Goal: Transaction & Acquisition: Book appointment/travel/reservation

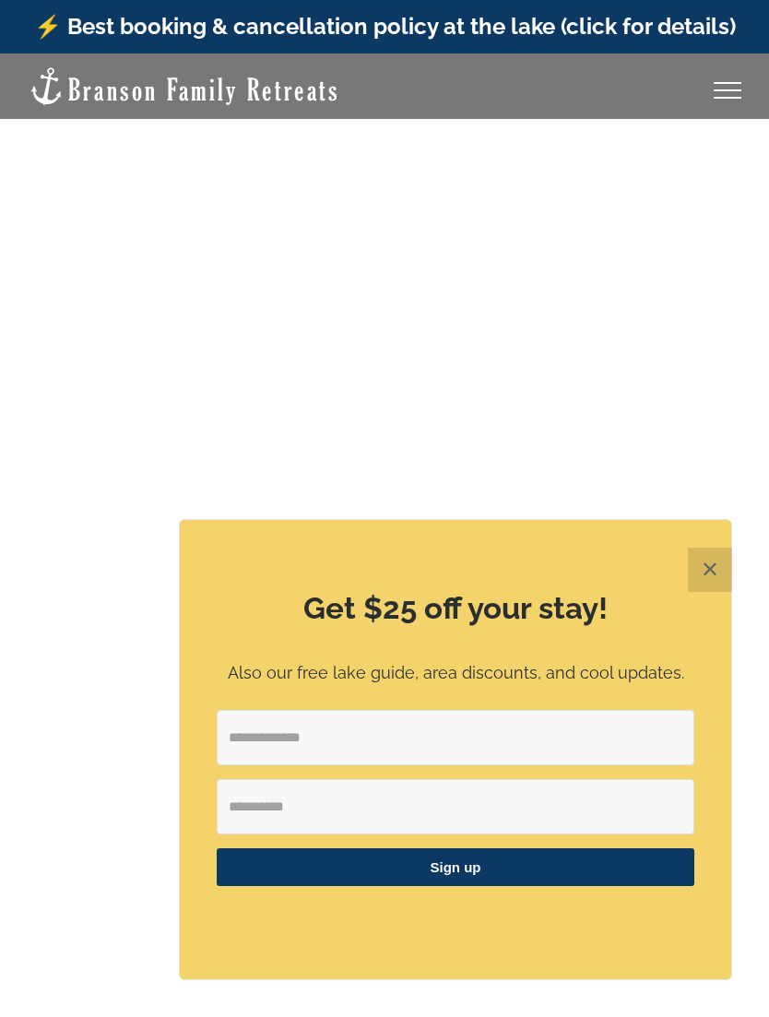
click at [510, 613] on h2 "Get $25 off your stay!" at bounding box center [455, 608] width 477 height 42
click at [708, 568] on button "✕" at bounding box center [710, 570] width 44 height 44
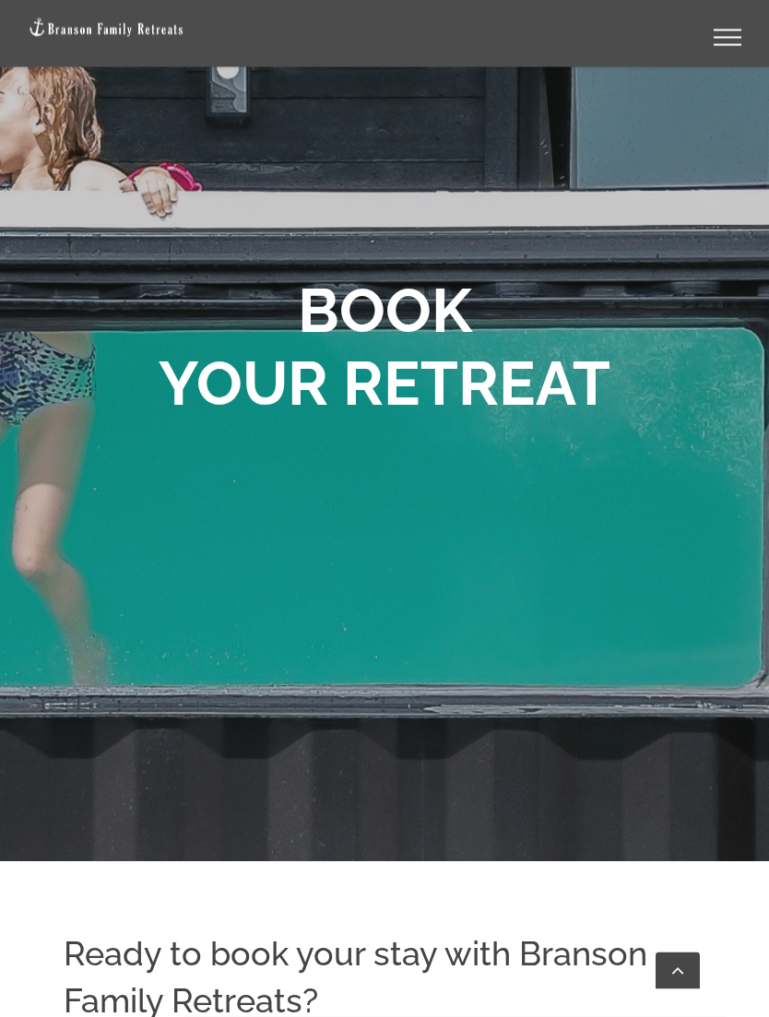
scroll to position [216, 0]
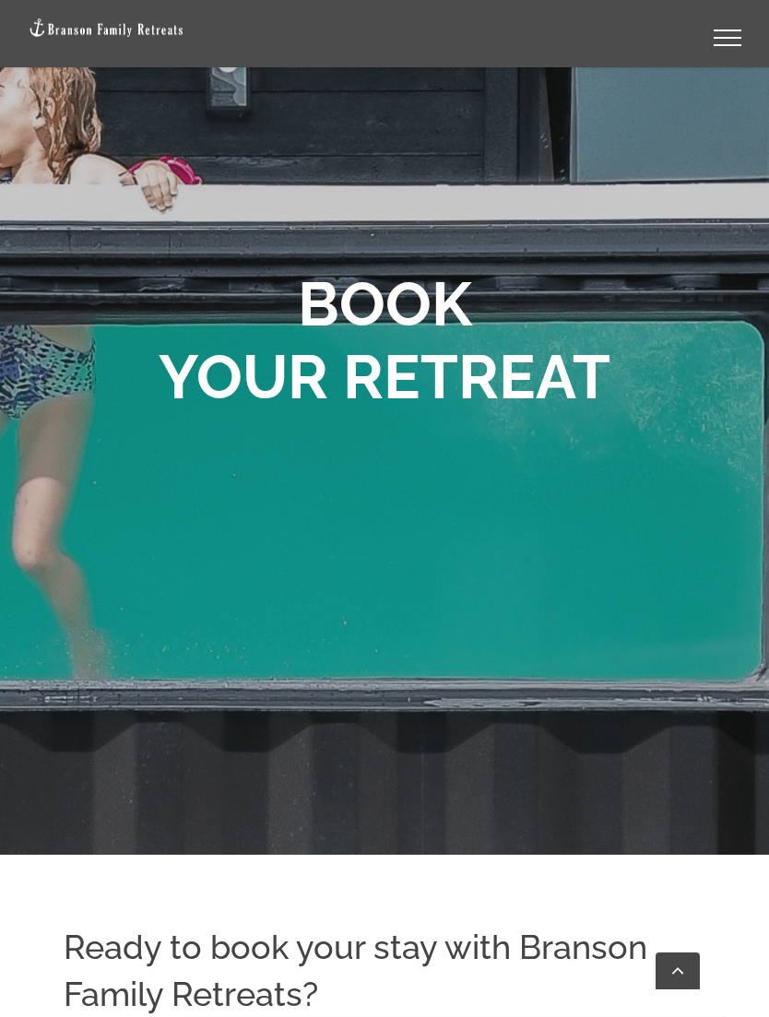
click at [265, 417] on div "BOOK YOUR RETREAT" at bounding box center [384, 346] width 769 height 159
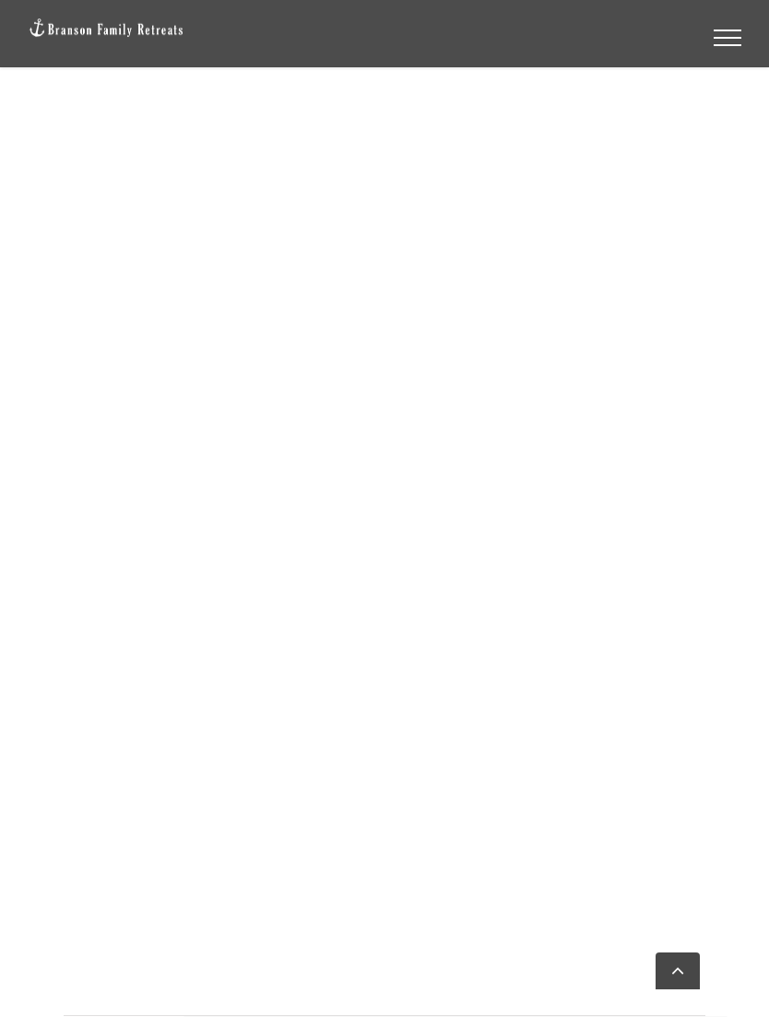
scroll to position [2713, 0]
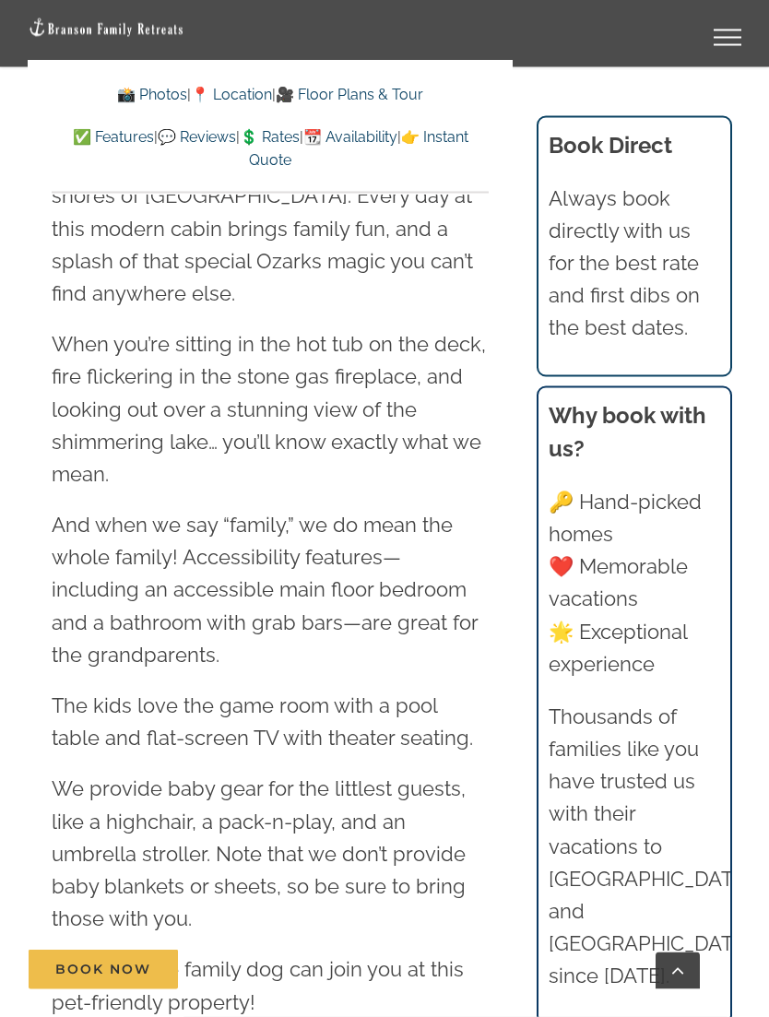
scroll to position [2187, 0]
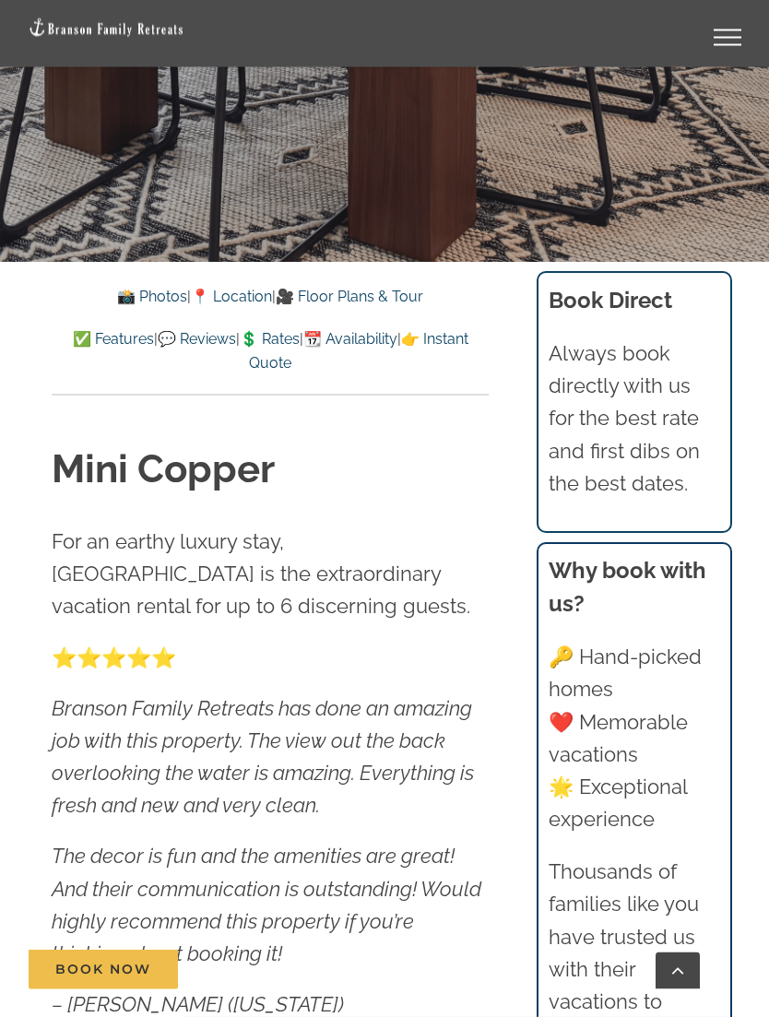
scroll to position [809, 0]
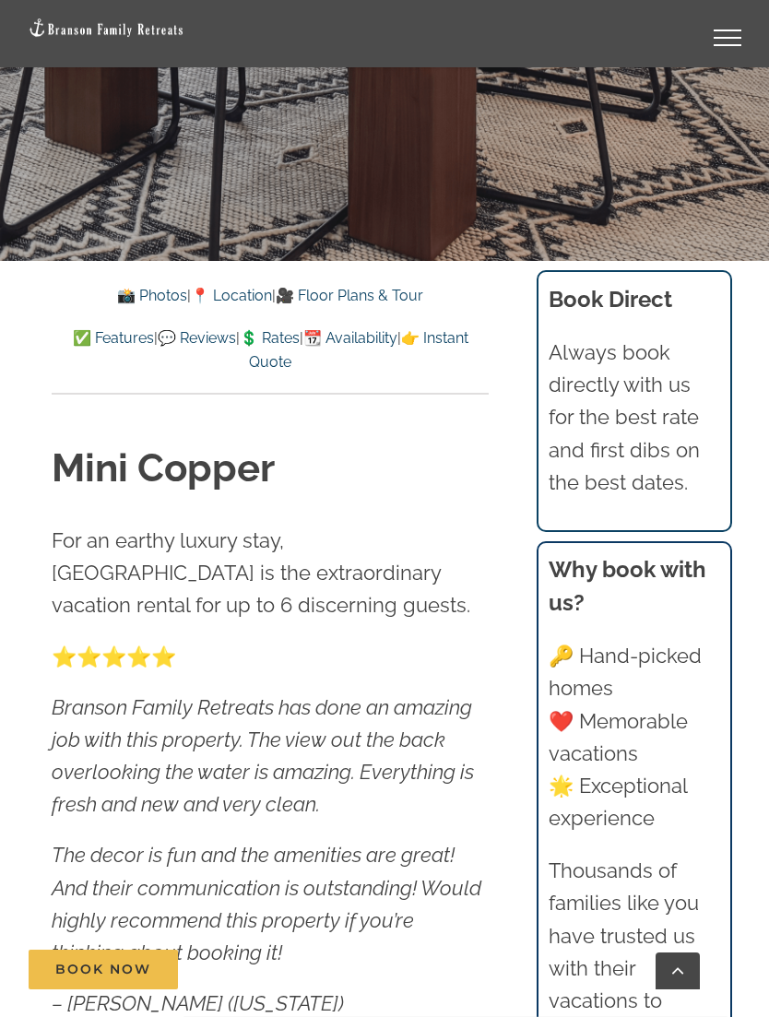
click at [300, 339] on link "💲 Rates" at bounding box center [270, 338] width 60 height 18
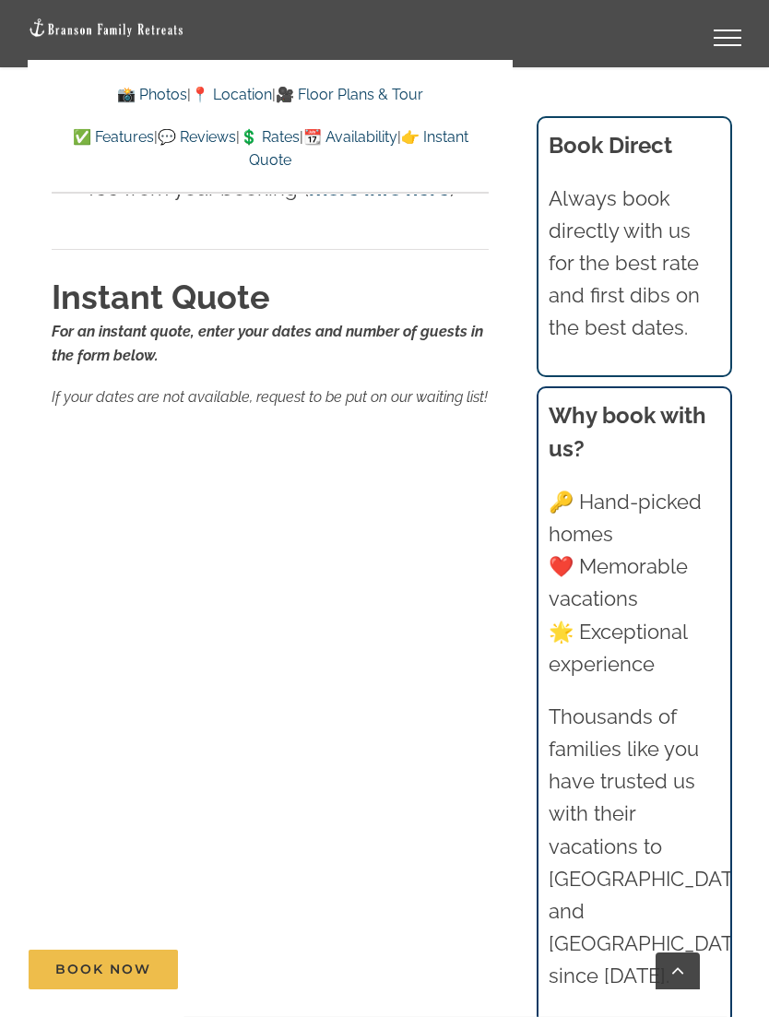
scroll to position [12836, 0]
